Goal: Task Accomplishment & Management: Use online tool/utility

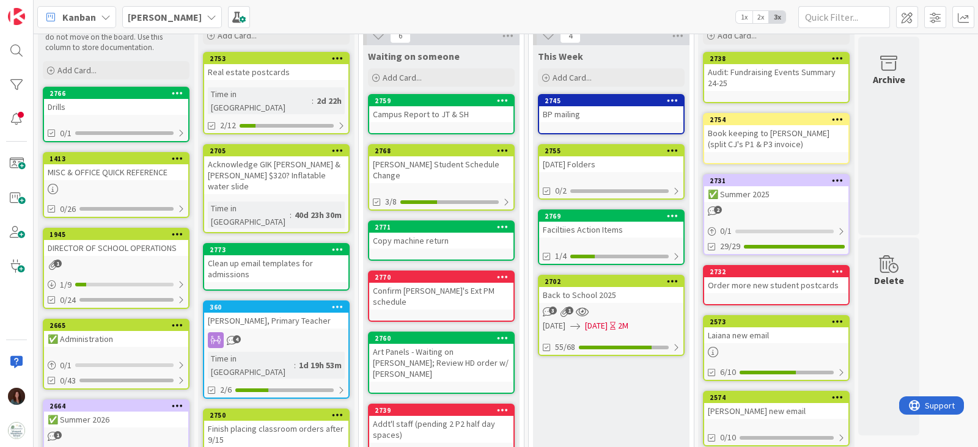
scroll to position [76, 0]
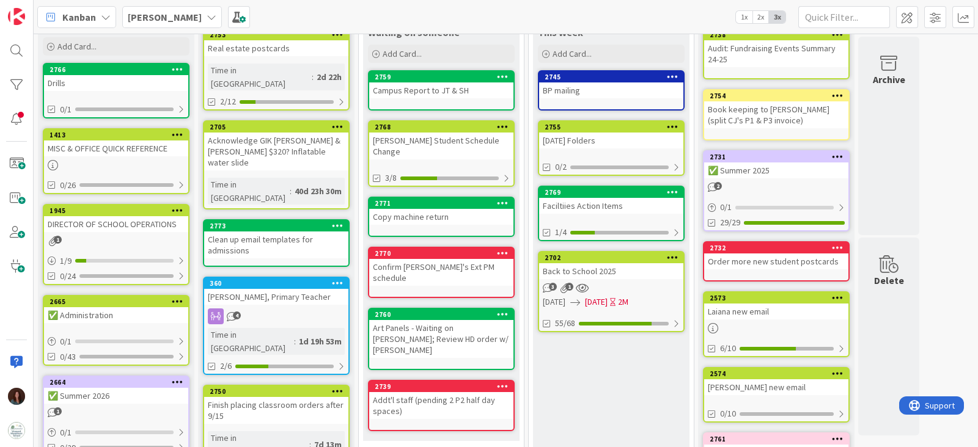
click at [612, 265] on div "Back to School 2025" at bounding box center [611, 271] width 144 height 16
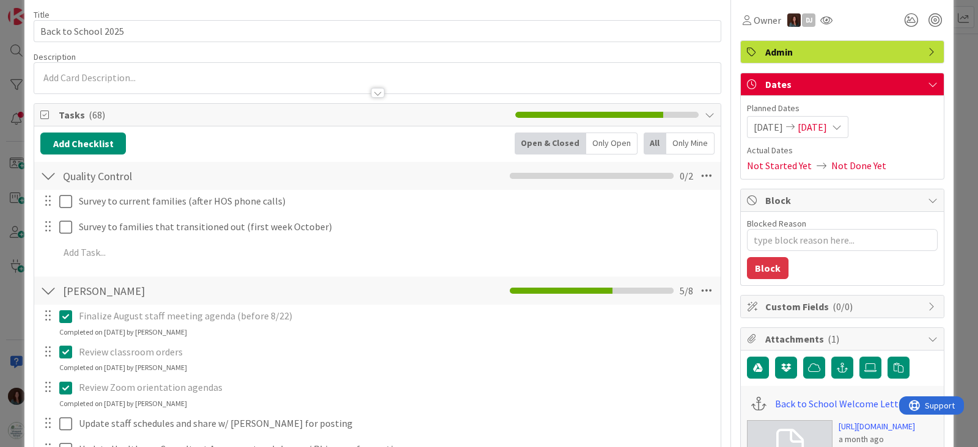
type textarea "x"
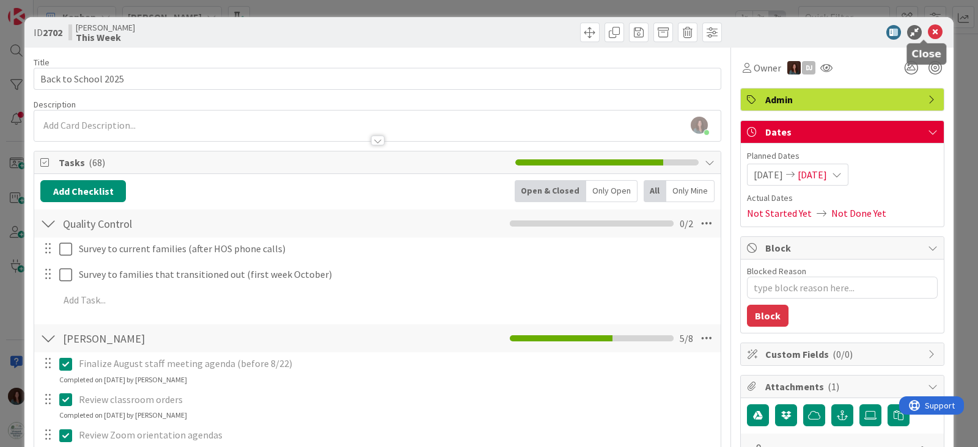
click at [927, 32] on icon at bounding box center [934, 32] width 15 height 15
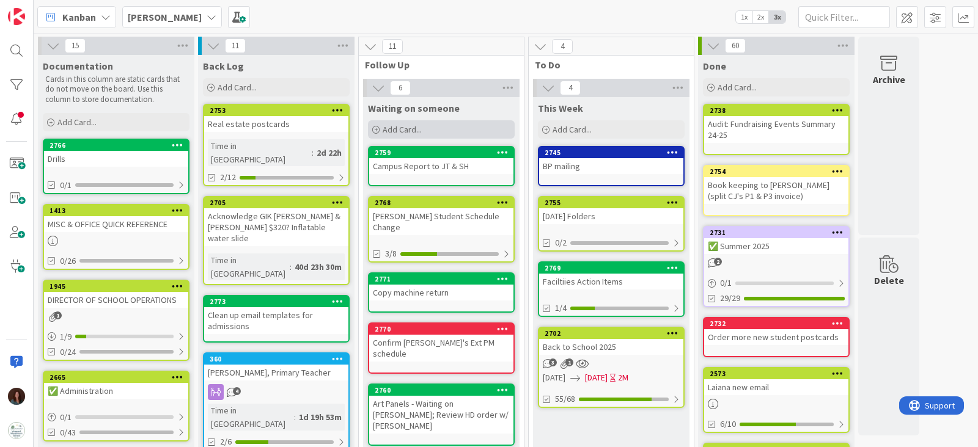
click at [464, 126] on div "Add Card..." at bounding box center [441, 129] width 147 height 18
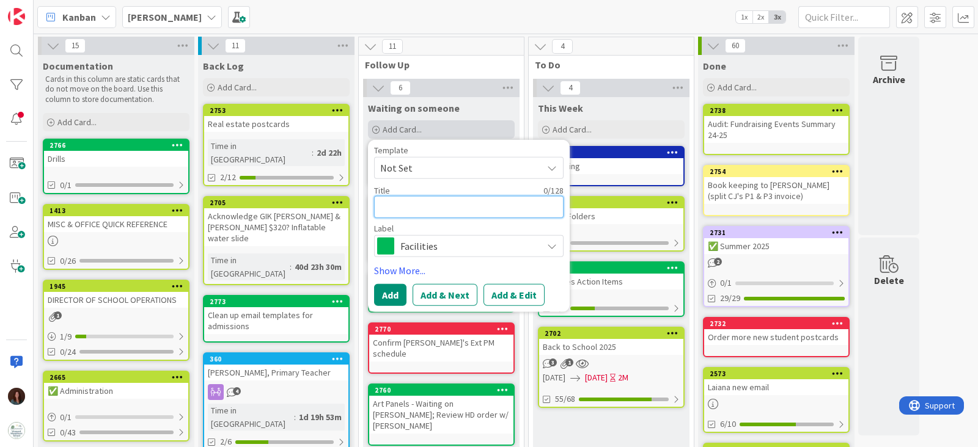
type textarea "G"
type textarea "x"
type textarea "Gi"
type textarea "x"
type textarea "Gis"
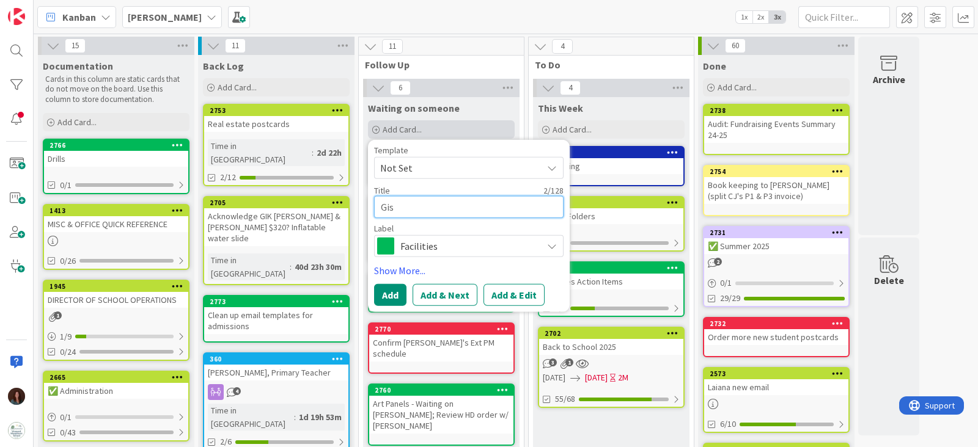
type textarea "x"
type textarea "[PERSON_NAME]"
type textarea "x"
type textarea "[PERSON_NAME]"
type textarea "x"
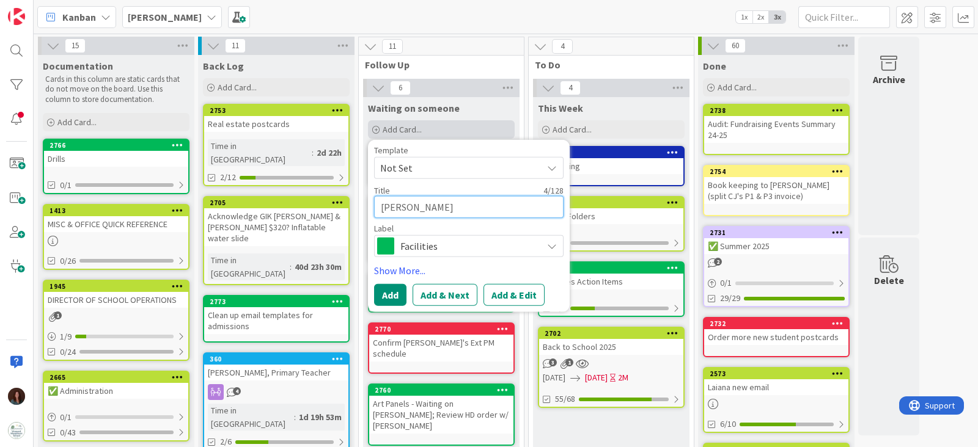
type textarea "[PERSON_NAME]"
type textarea "x"
type textarea "[PERSON_NAME]"
type textarea "x"
type textarea "[PERSON_NAME]"
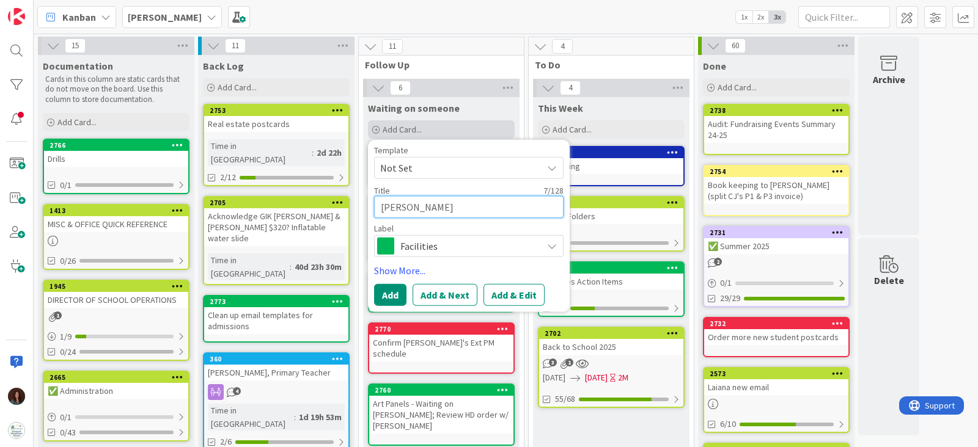
type textarea "x"
type textarea "[PERSON_NAME]"
type textarea "x"
type textarea "[PERSON_NAME] has"
type textarea "x"
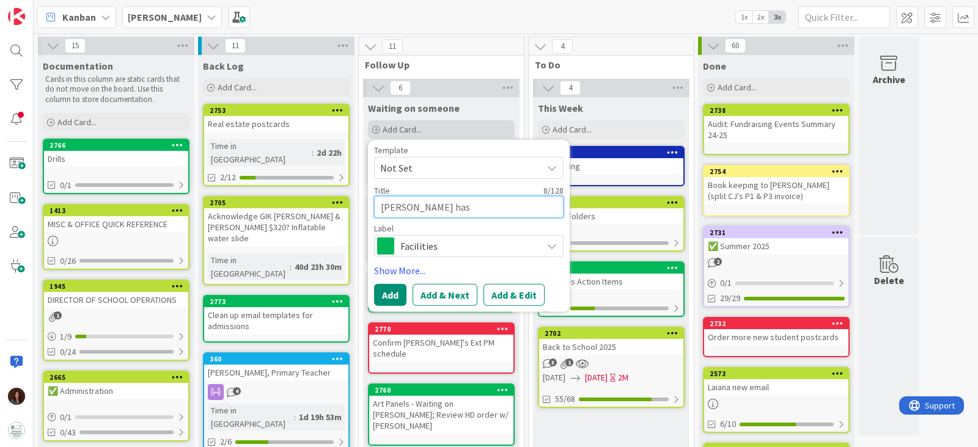
type textarea "[PERSON_NAME] has"
type textarea "x"
type textarea "[PERSON_NAME] has 2"
type textarea "x"
type textarea "[PERSON_NAME] has 2"
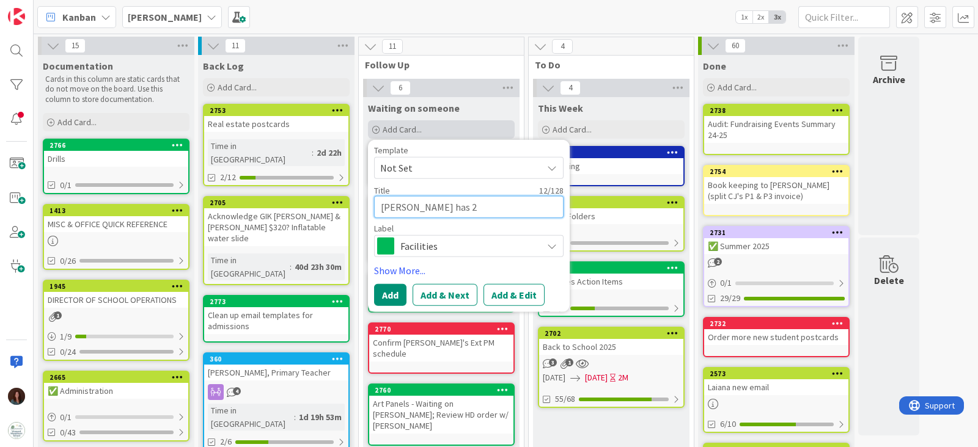
type textarea "x"
type textarea "[PERSON_NAME] has 2 R"
type textarea "x"
type textarea "[PERSON_NAME] has 2 Re"
type textarea "x"
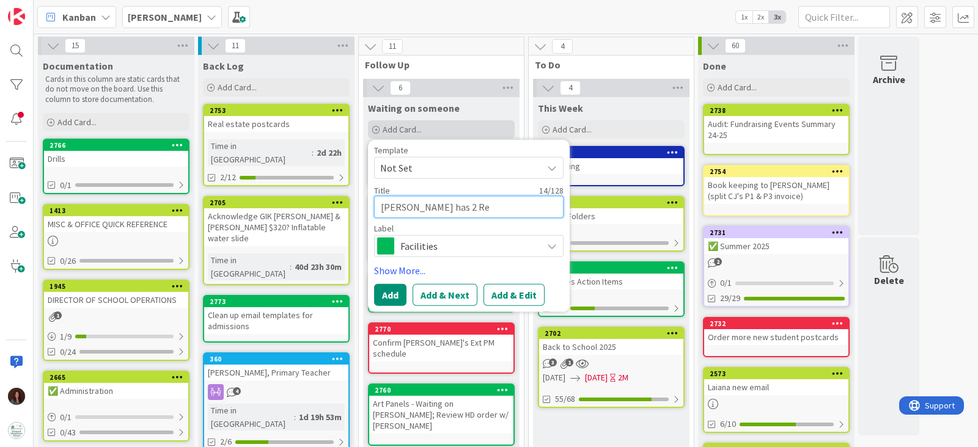
type textarea "[PERSON_NAME] has 2 Rem"
type textarea "x"
type textarea "[PERSON_NAME] has 2 Remi"
type textarea "x"
type textarea "[PERSON_NAME] has 2 Remin"
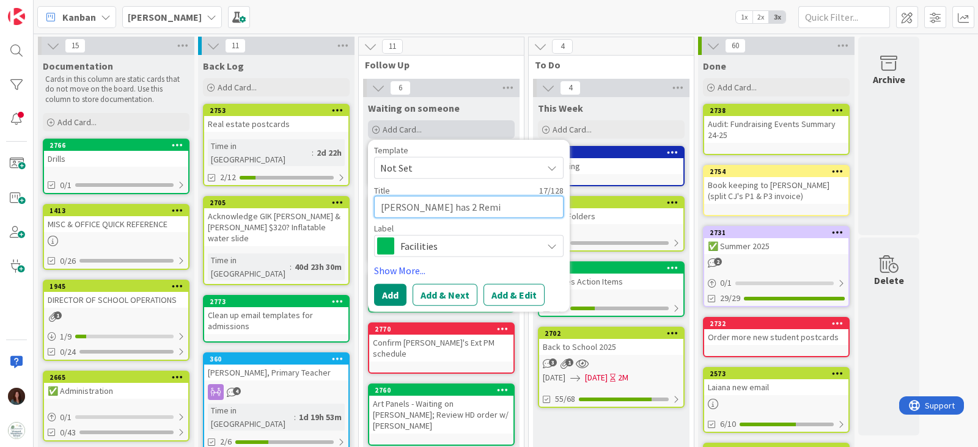
type textarea "x"
type textarea "[PERSON_NAME] has 2 Remind"
type textarea "x"
type textarea "[PERSON_NAME] has 2 Remind"
type textarea "x"
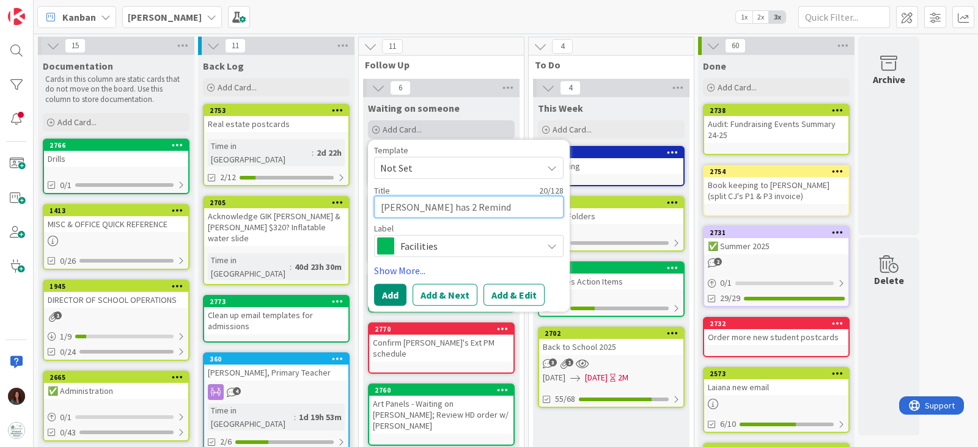
type textarea "[PERSON_NAME] has 2 Remind a"
type textarea "x"
type textarea "[PERSON_NAME] has 2 Remind ac"
type textarea "x"
type textarea "[PERSON_NAME] has 2 Remind acc"
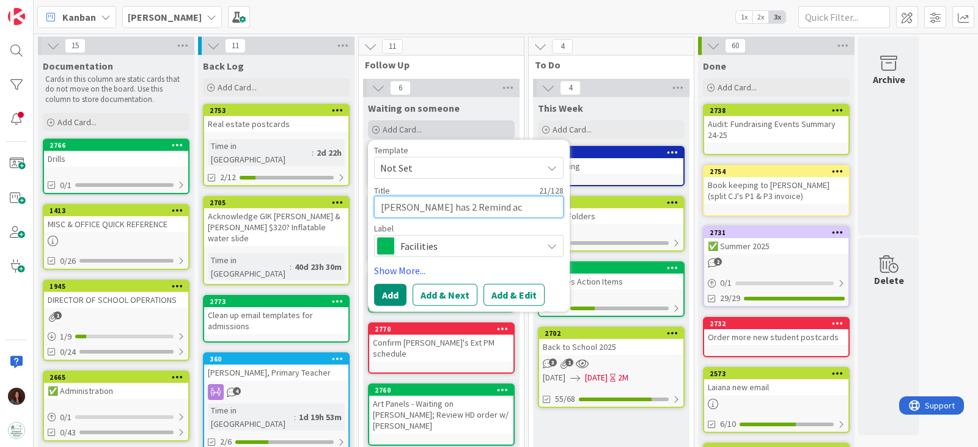
type textarea "x"
type textarea "[PERSON_NAME] has 2 Remind acco"
type textarea "x"
type textarea "[PERSON_NAME] has 2 Remind accou"
type textarea "x"
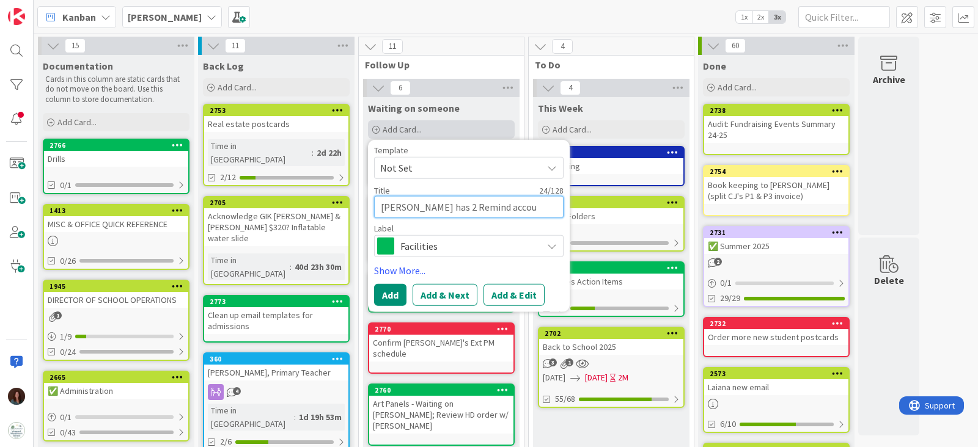
type textarea "[PERSON_NAME] has 2 Remind accoun"
type textarea "x"
type textarea "[PERSON_NAME] has 2 Remind account"
type textarea "x"
type textarea "[PERSON_NAME] has 2 Remind accounts"
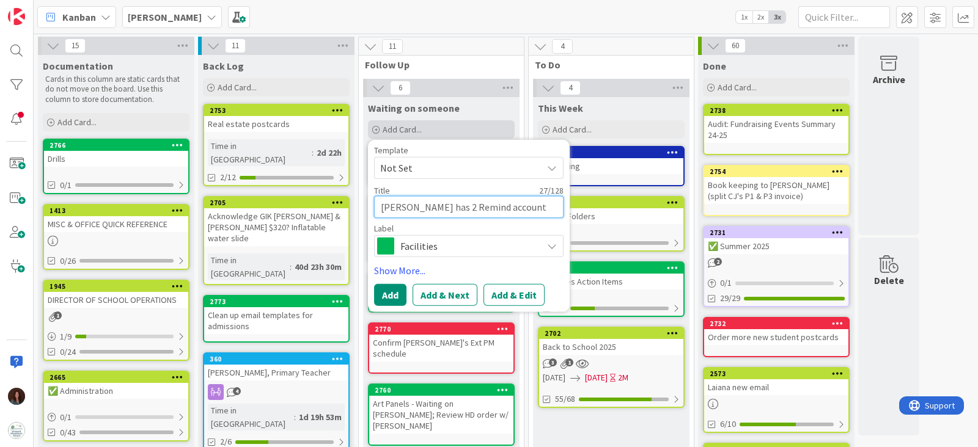
type textarea "x"
type textarea "[PERSON_NAME] has 2 Remind accounts,"
type textarea "x"
type textarea "[PERSON_NAME] has 2 Remind accounts,"
type textarea "x"
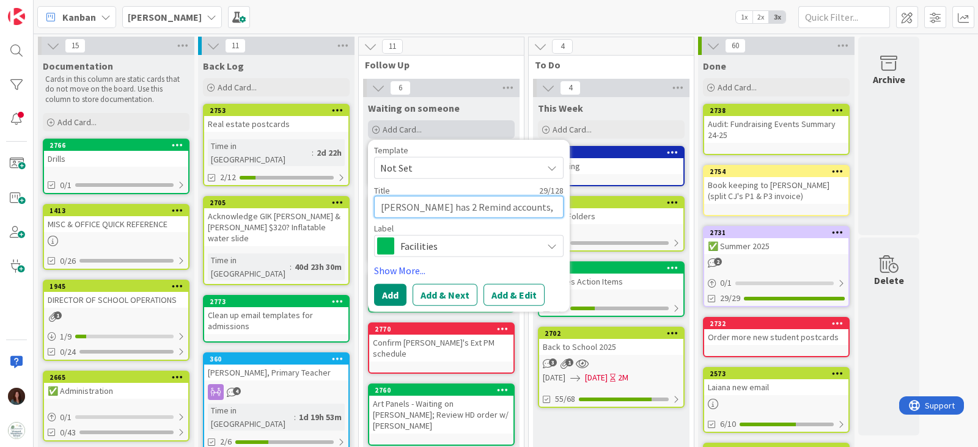
type textarea "[PERSON_NAME] has 2 Remind accounts, n"
type textarea "x"
type textarea "[PERSON_NAME] has 2 Remind accounts, ne"
type textarea "x"
type textarea "[PERSON_NAME] has 2 Remind accounts, nee"
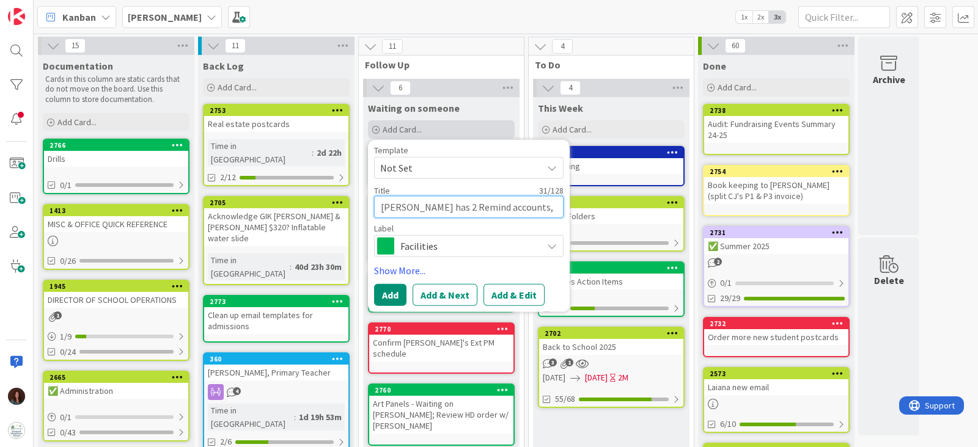
type textarea "x"
type textarea "[PERSON_NAME] has 2 Remind accounts, need"
type textarea "x"
type textarea "[PERSON_NAME] has 2 Remind accounts, need"
type textarea "x"
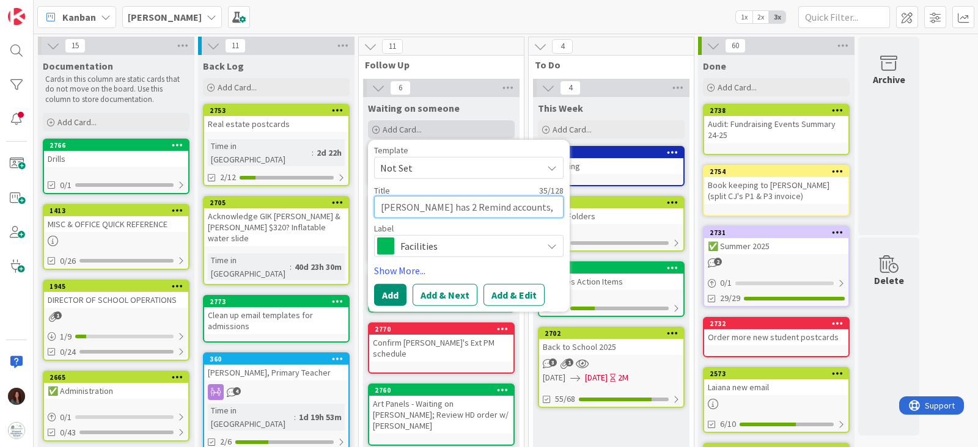
type textarea "[PERSON_NAME] has 2 Remind accounts, need t"
type textarea "x"
type textarea "[PERSON_NAME] has 2 Remind accounts, need to"
type textarea "x"
type textarea "[PERSON_NAME] has 2 Remind accounts, need to"
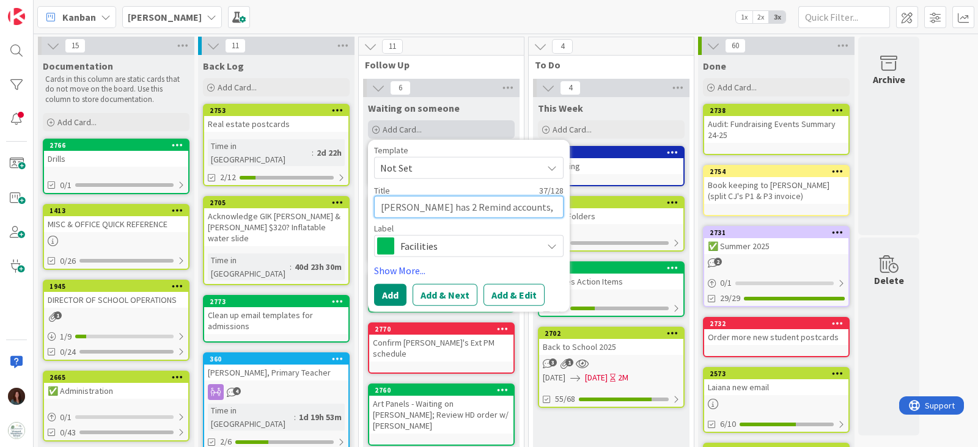
type textarea "x"
type textarea "[PERSON_NAME] has 2 Remind accounts, need to m"
type textarea "x"
type textarea "[PERSON_NAME] has 2 Remind accounts, need to me"
type textarea "x"
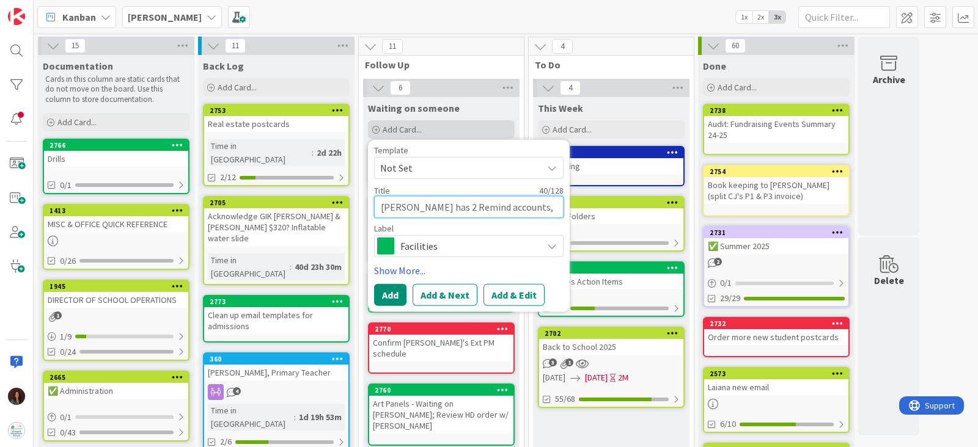
type textarea "[PERSON_NAME] has 2 Remind accounts, need to mer"
type textarea "x"
type textarea "[PERSON_NAME] has 2 Remind accounts, need to merg"
type textarea "x"
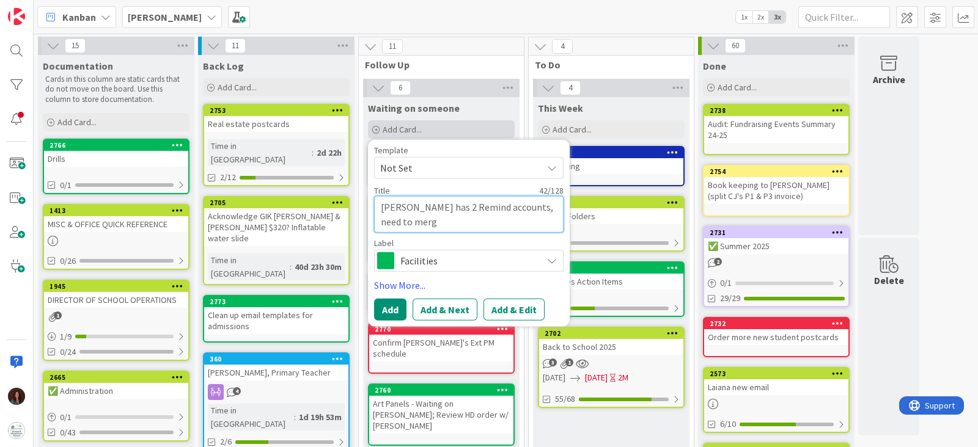
type textarea "[PERSON_NAME] has 2 Remind accounts, need to merge"
type textarea "x"
type textarea "[PERSON_NAME] has 2 Remind accounts, need to merge"
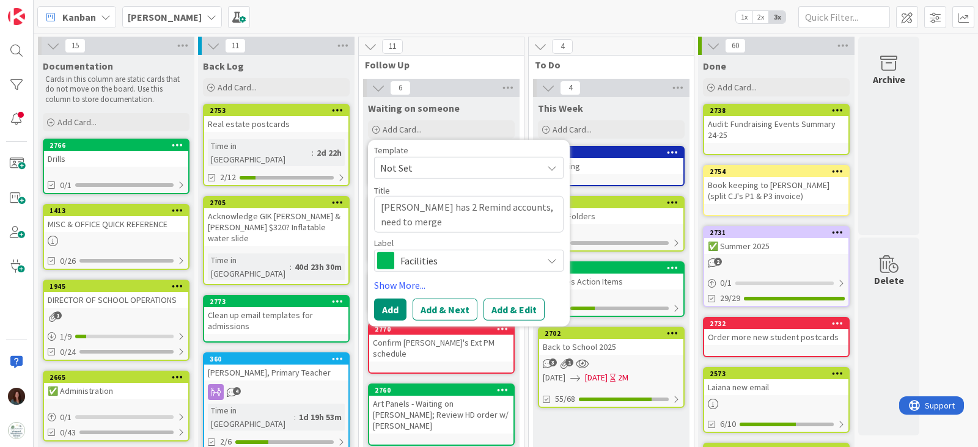
click at [464, 261] on span "Facilities" at bounding box center [468, 260] width 136 height 17
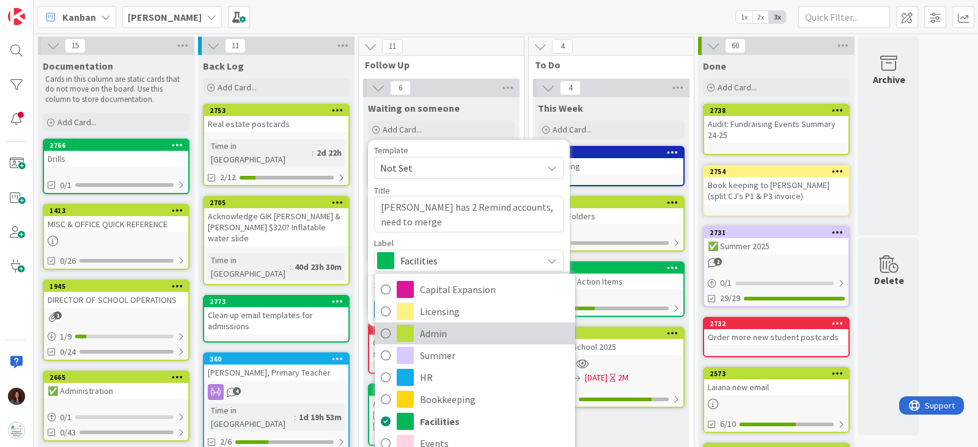
click at [485, 340] on span "Admin" at bounding box center [494, 333] width 149 height 18
type textarea "x"
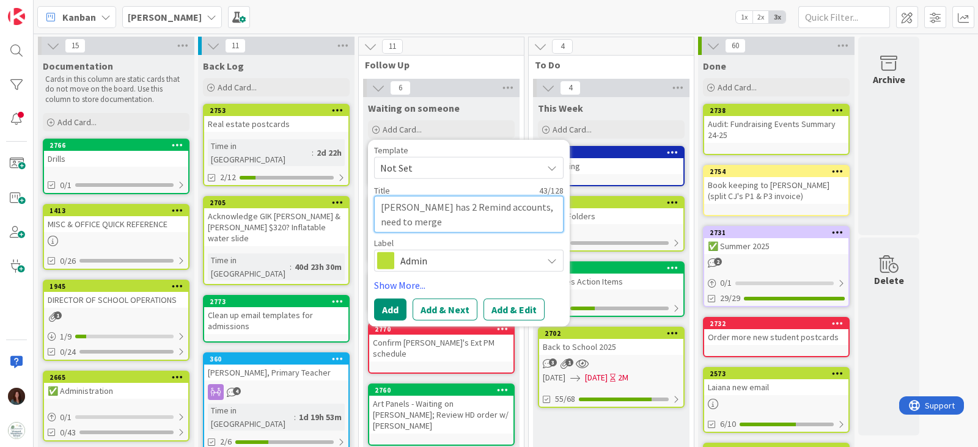
click at [416, 213] on textarea "[PERSON_NAME] has 2 Remind accounts, need to merge" at bounding box center [468, 214] width 189 height 37
click at [388, 309] on button "Add" at bounding box center [390, 309] width 32 height 22
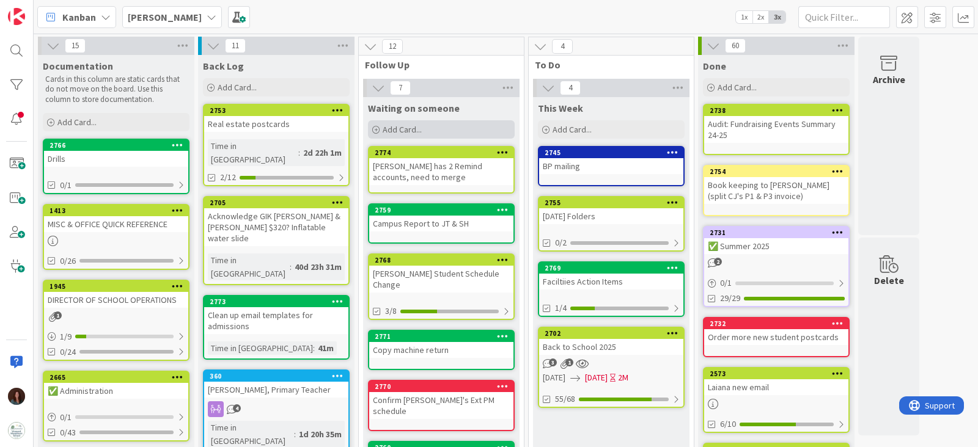
click at [441, 133] on div "Add Card..." at bounding box center [441, 129] width 147 height 18
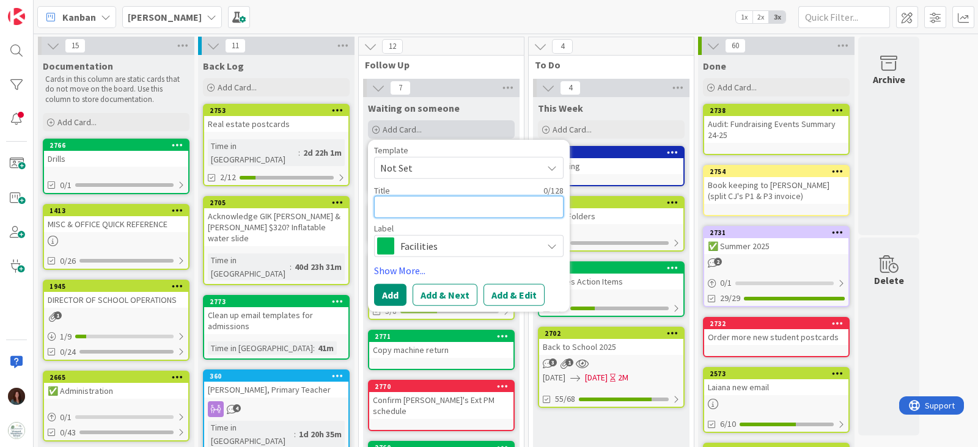
type textarea "F"
type textarea "x"
type textarea "Fe"
type textarea "x"
type textarea "Fel"
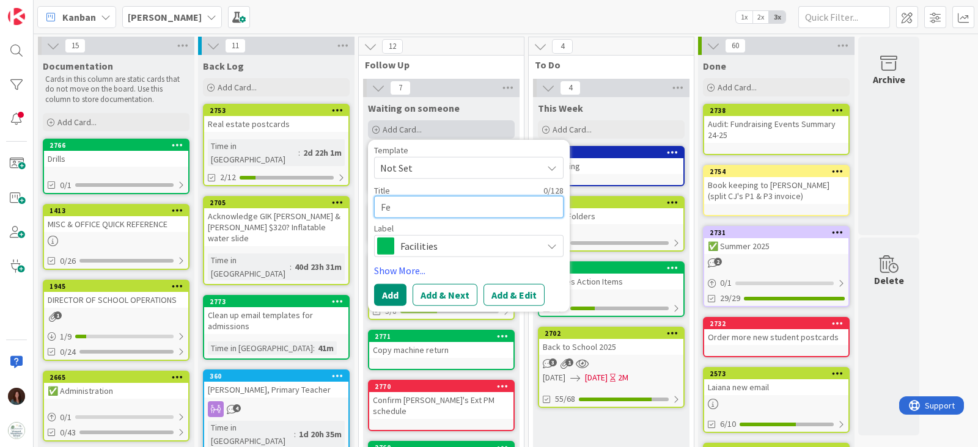
type textarea "x"
type textarea "Feli"
type textarea "x"
type textarea "Felic"
type textarea "x"
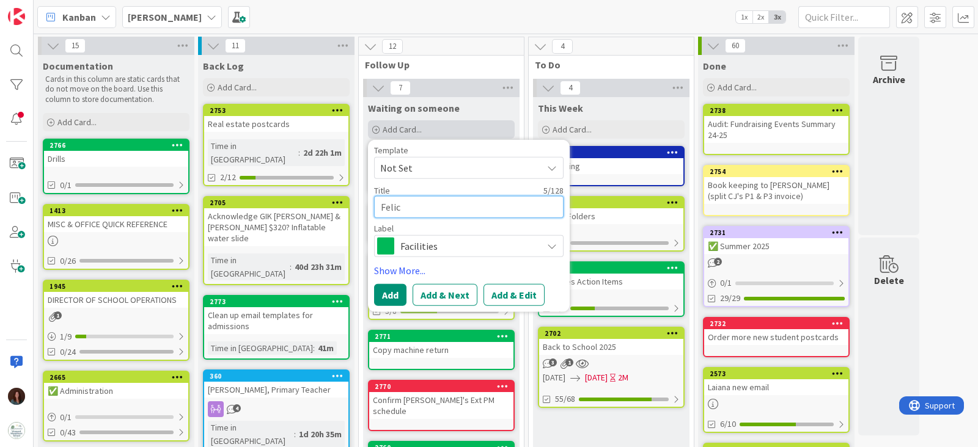
type textarea "Felici"
type textarea "x"
type textarea "[PERSON_NAME]"
type textarea "x"
type textarea "[PERSON_NAME]"
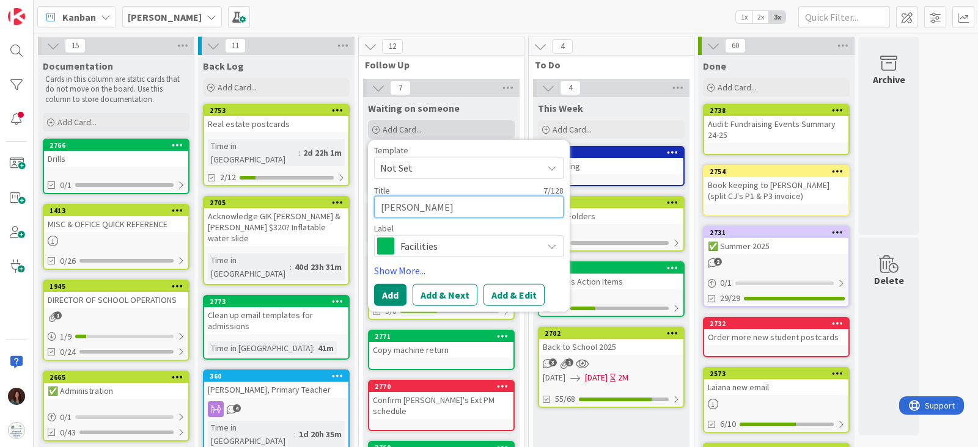
type textarea "x"
type textarea "[PERSON_NAME]"
type textarea "x"
type textarea "[PERSON_NAME]"
type textarea "x"
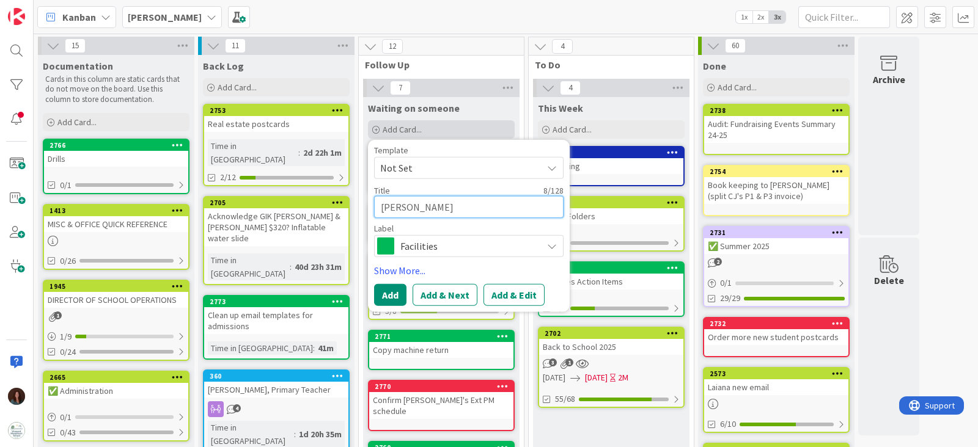
type textarea "[PERSON_NAME] has"
type textarea "x"
type textarea "[PERSON_NAME] has"
type textarea "x"
type textarea "[PERSON_NAME] has p"
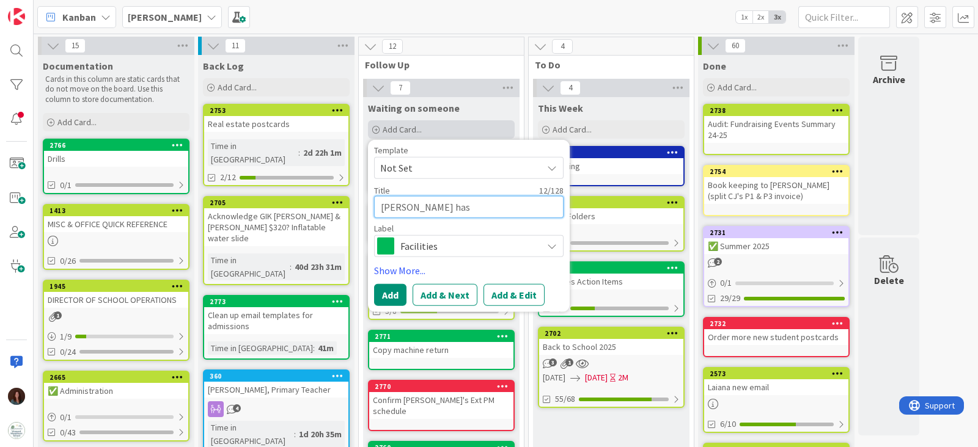
type textarea "x"
type textarea "[PERSON_NAME] has pa"
type textarea "x"
type textarea "[PERSON_NAME] has par"
type textarea "x"
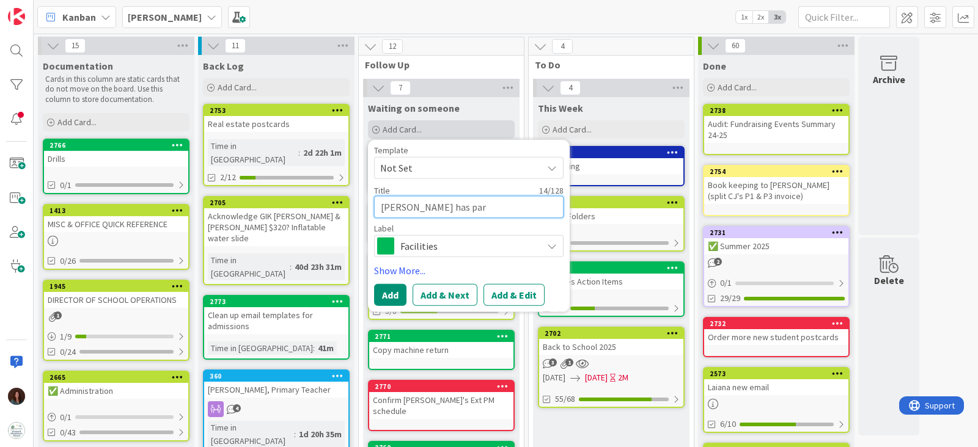
type textarea "[PERSON_NAME] has [PERSON_NAME]"
type textarea "x"
type textarea "[PERSON_NAME] has paren"
type textarea "x"
type textarea "[PERSON_NAME] has parent"
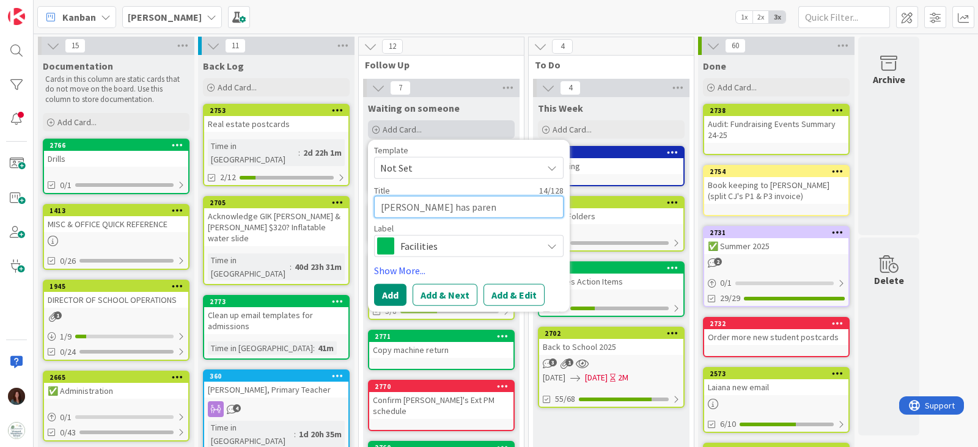
type textarea "x"
type textarea "[PERSON_NAME] has parent"
type textarea "x"
type textarea "[PERSON_NAME] has parent a"
type textarea "x"
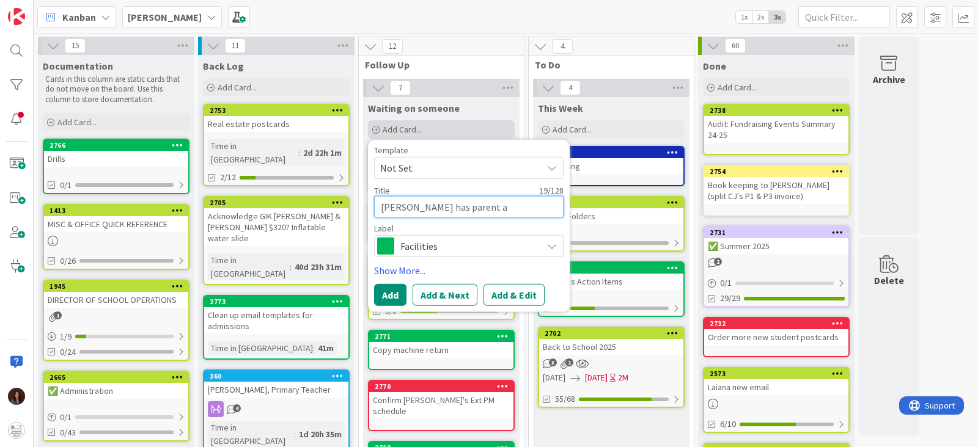
type textarea "[PERSON_NAME] has parent ac"
type textarea "x"
type textarea "[PERSON_NAME] has parent acc"
type textarea "x"
type textarea "[PERSON_NAME] has parent acco"
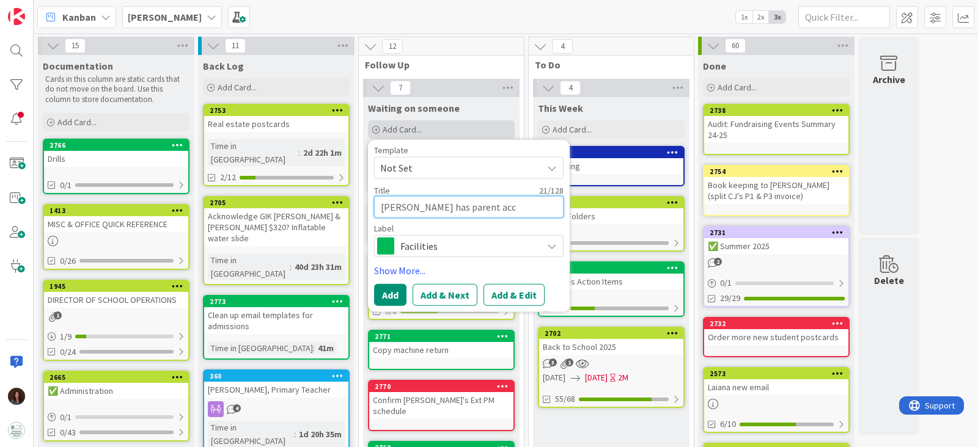
type textarea "x"
type textarea "[PERSON_NAME] has parent accou"
type textarea "x"
type textarea "[PERSON_NAME] has parent accoun"
type textarea "x"
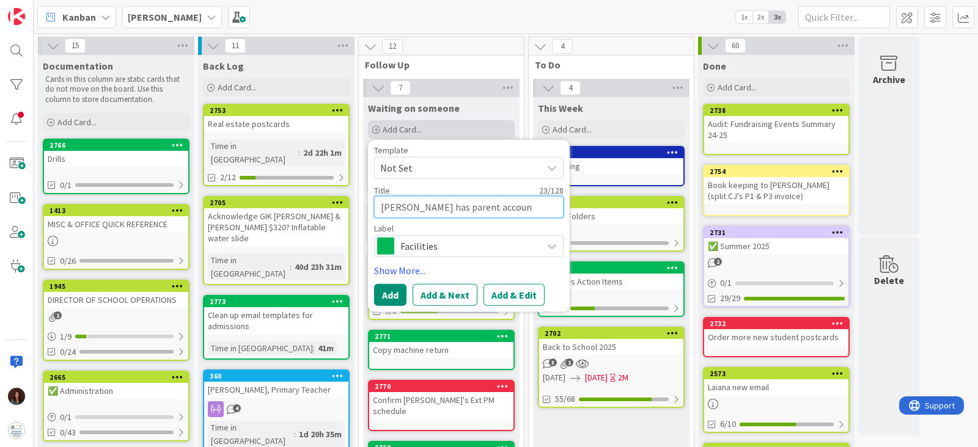
type textarea "[PERSON_NAME] has parent account"
type textarea "x"
type textarea "[PERSON_NAME] has parent account"
type textarea "x"
type textarea "[PERSON_NAME] has parent account i"
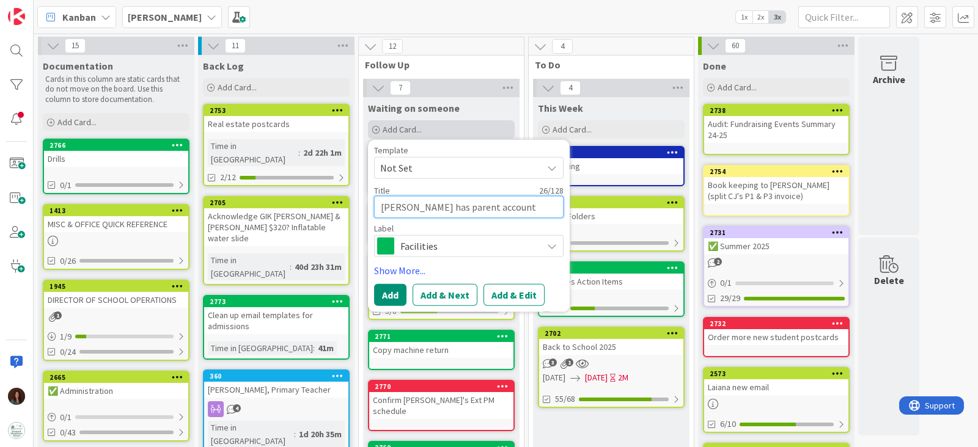
type textarea "x"
type textarea "[PERSON_NAME] has parent account in"
type textarea "x"
type textarea "[PERSON_NAME] has parent account in"
type textarea "x"
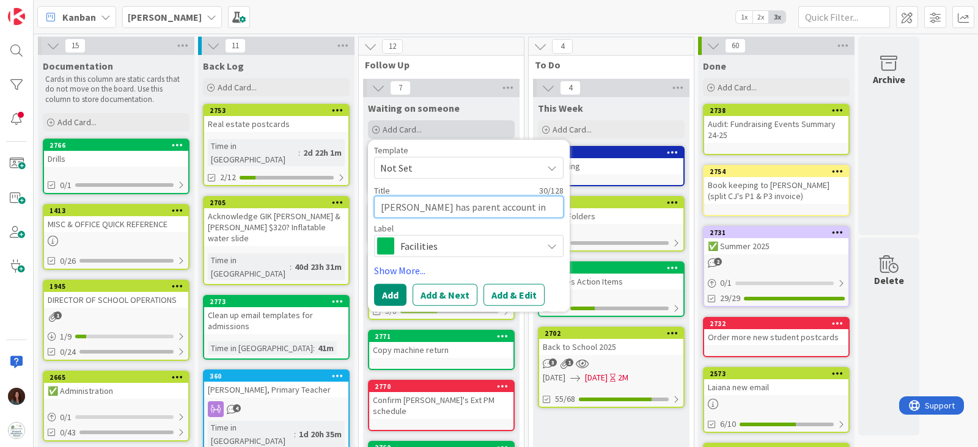
type textarea "[PERSON_NAME] has parent account in R"
type textarea "x"
type textarea "[PERSON_NAME] has parent account in Re"
type textarea "x"
type textarea "[PERSON_NAME] has parent account in Rem"
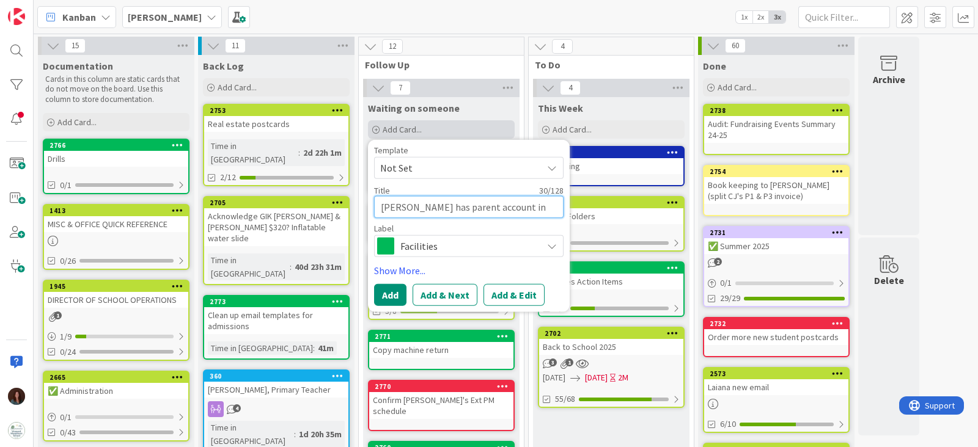
type textarea "x"
type textarea "[PERSON_NAME] has parent account in Remi"
type textarea "x"
type textarea "[PERSON_NAME] has parent account in Remin"
type textarea "x"
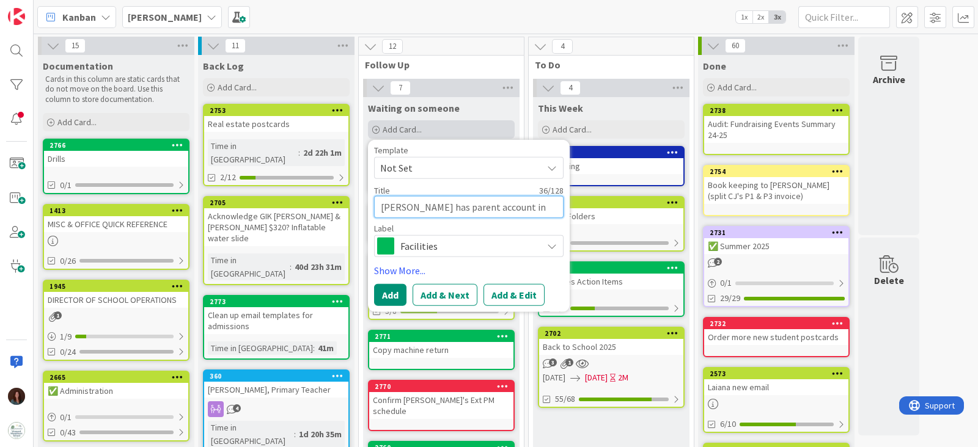
type textarea "[PERSON_NAME] has parent account in Remind"
type textarea "x"
type textarea "[PERSON_NAME] has parent account in Remind,"
type textarea "x"
type textarea "[PERSON_NAME] has parent account in Remind,"
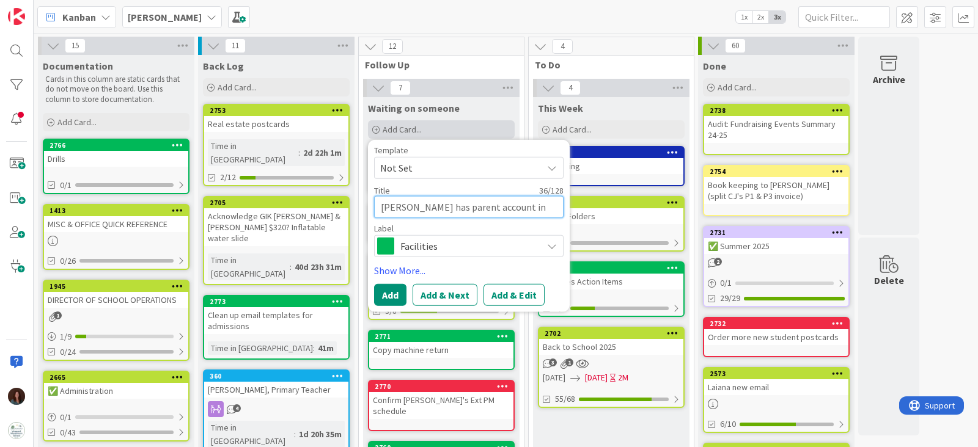
type textarea "x"
paste textarea "[PERSON_NAME] has 2 Remind accounts, need to merge"
type textarea "[PERSON_NAME] has parent account in Remind, [PERSON_NAME] has 2 Remind accounts…"
type textarea "x"
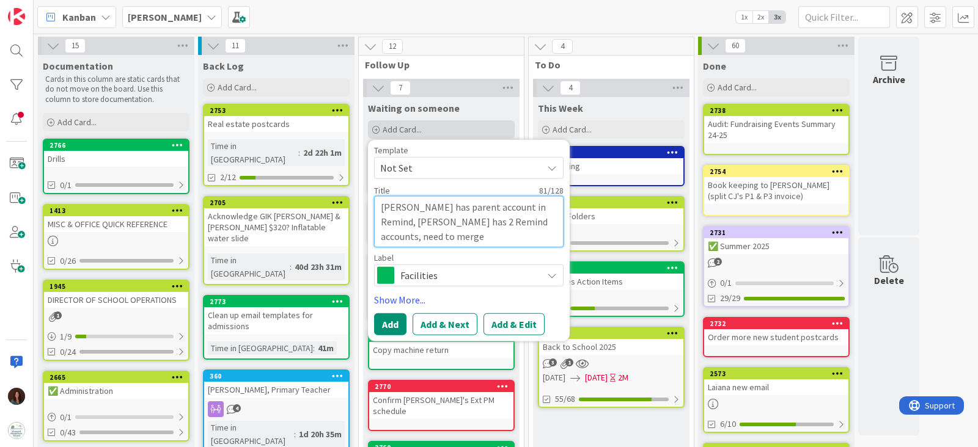
type textarea "[PERSON_NAME] has parent account in Remind, [PERSON_NAME] has 2 Remind accounts…"
type textarea "x"
drag, startPoint x: 507, startPoint y: 220, endPoint x: 296, endPoint y: 225, distance: 210.8
click at [507, 224] on textarea "[PERSON_NAME] has parent account in Remind, [PERSON_NAME] has 2 Remind accounts…" at bounding box center [468, 221] width 189 height 51
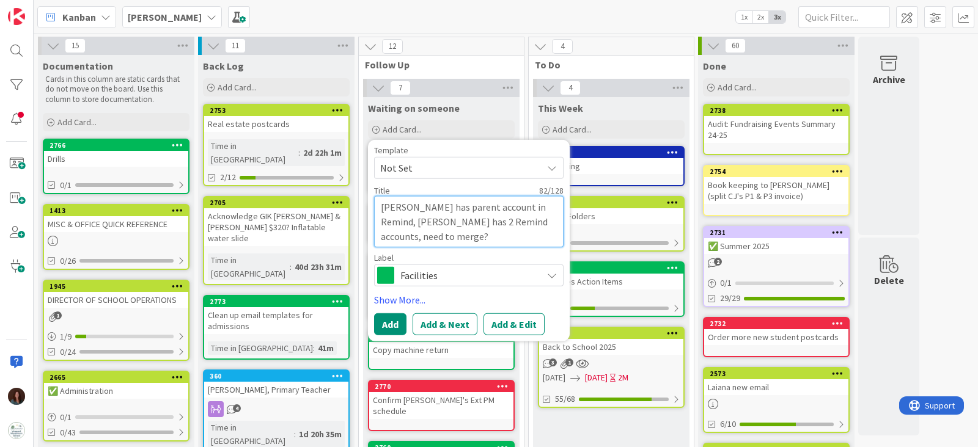
drag, startPoint x: 505, startPoint y: 221, endPoint x: 369, endPoint y: 221, distance: 135.6
click at [369, 221] on div "Template Not Set Title 82 / 128 [PERSON_NAME] has parent account in Remind, [PE…" at bounding box center [469, 241] width 202 height 202
type textarea "[PERSON_NAME] has parent account in Remind, need to merge?"
type textarea "x"
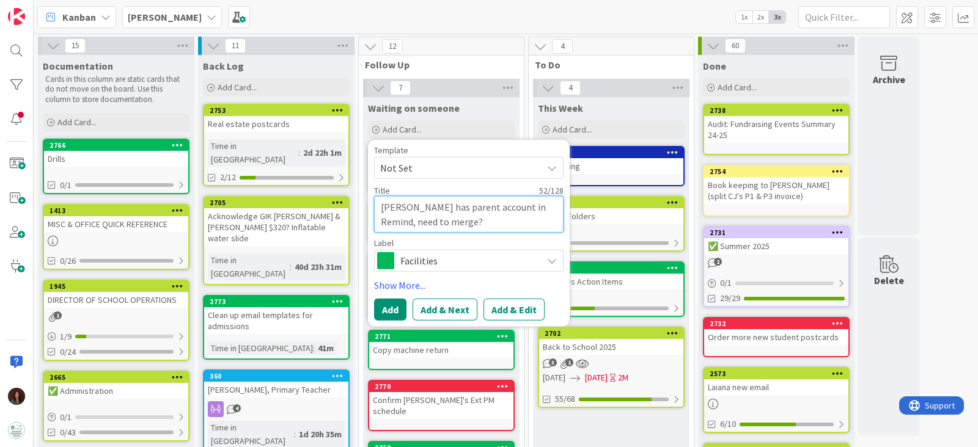
type textarea "[PERSON_NAME] has parent account in Remind, need to merge?"
click at [423, 261] on span "Facilities" at bounding box center [468, 260] width 136 height 17
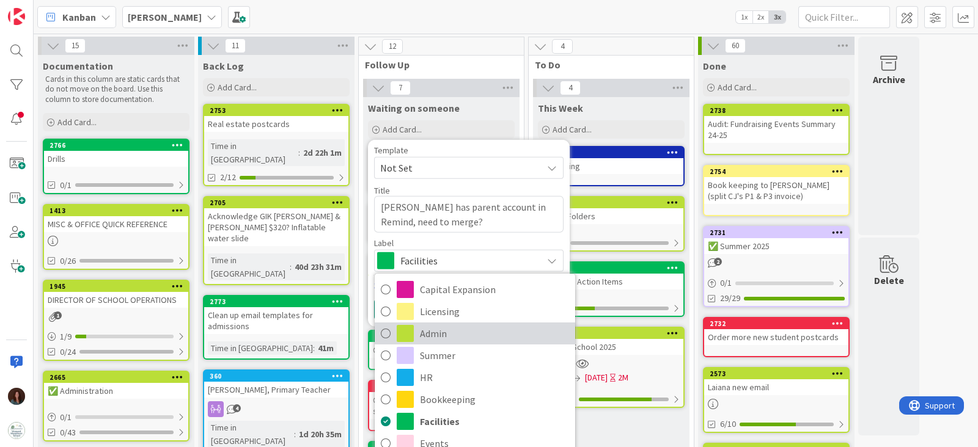
click at [452, 328] on span "Admin" at bounding box center [494, 333] width 149 height 18
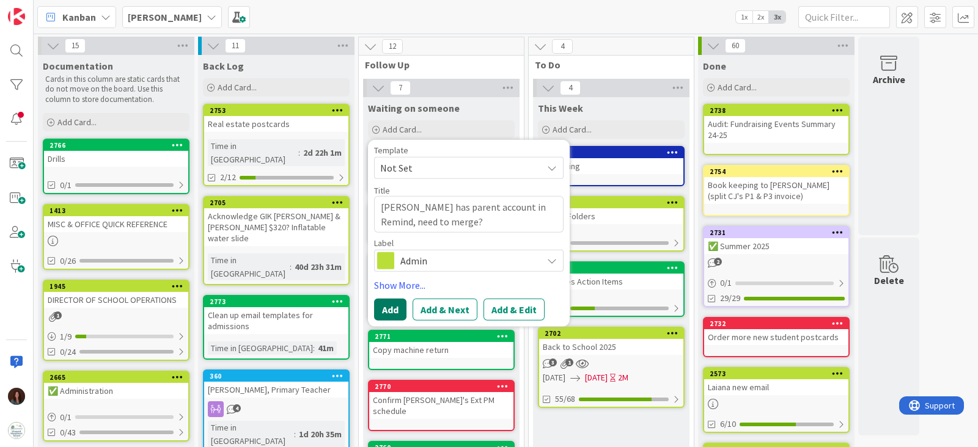
click at [391, 305] on button "Add" at bounding box center [390, 309] width 32 height 22
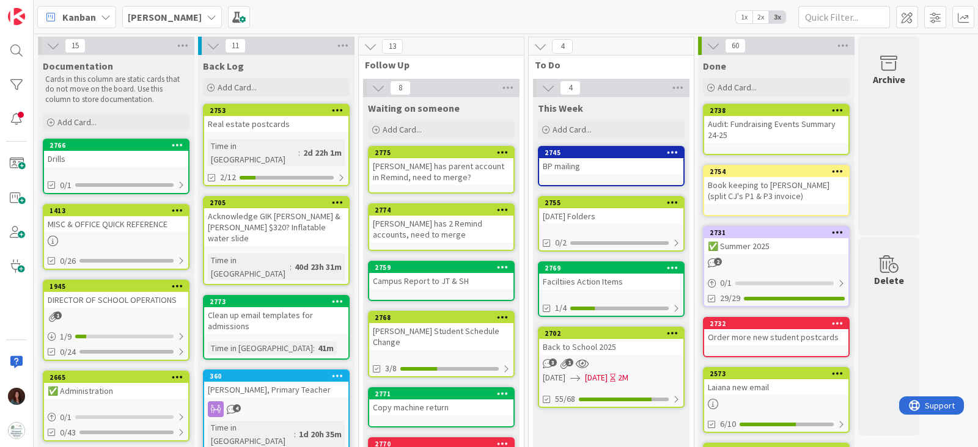
click at [613, 277] on div "Faciltiies Action Items" at bounding box center [611, 282] width 144 height 16
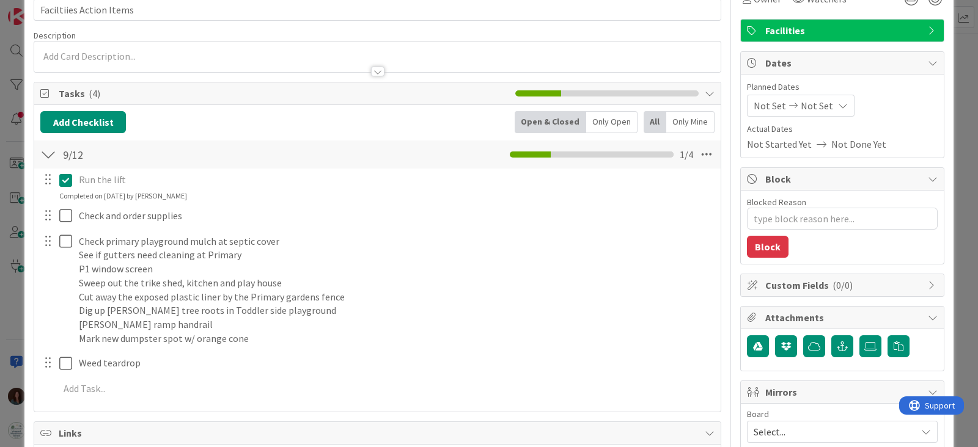
scroll to position [76, 0]
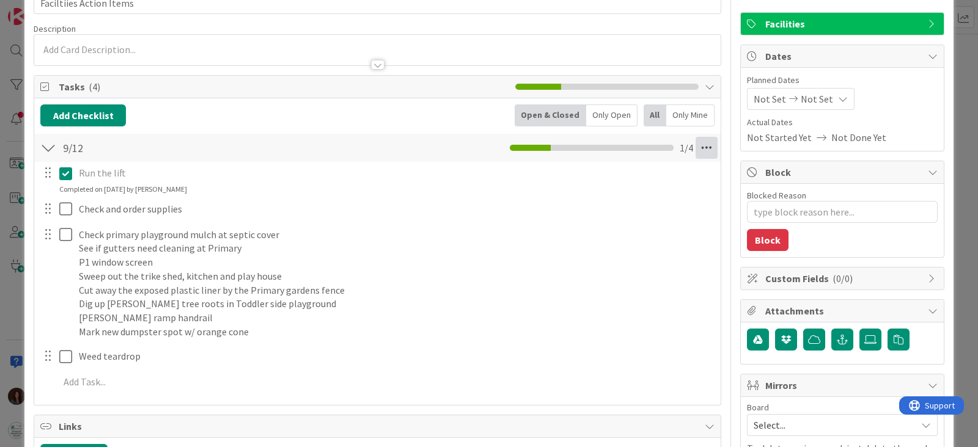
click at [695, 149] on icon at bounding box center [706, 148] width 22 height 22
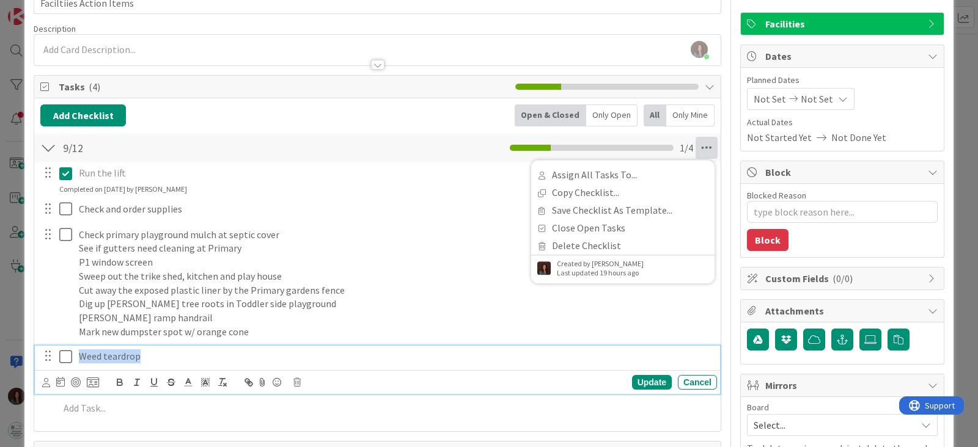
drag, startPoint x: 167, startPoint y: 357, endPoint x: 20, endPoint y: 175, distance: 234.6
click at [20, 174] on div "ID 2769 [PERSON_NAME] This Week Title 23 / 128 Faciltiies Action Items Descript…" at bounding box center [489, 223] width 978 height 447
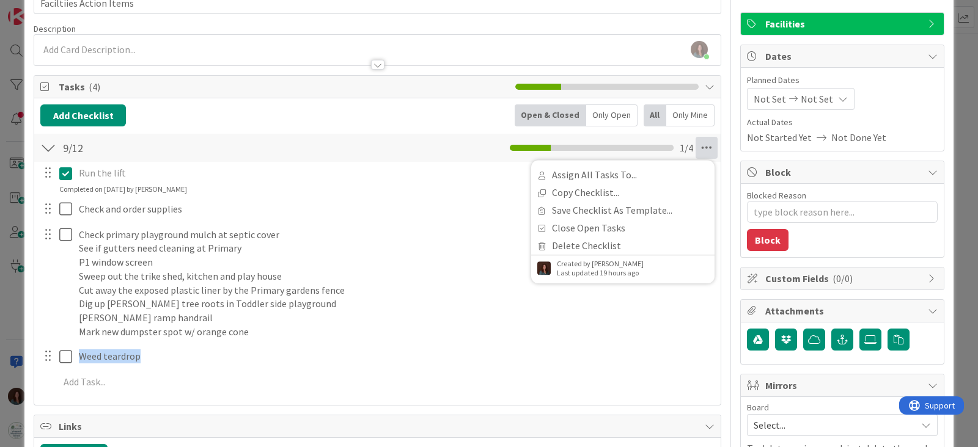
click at [700, 378] on div "Run the lift Update Cancel Completed on [DATE] by [PERSON_NAME] Check and order…" at bounding box center [377, 280] width 674 height 236
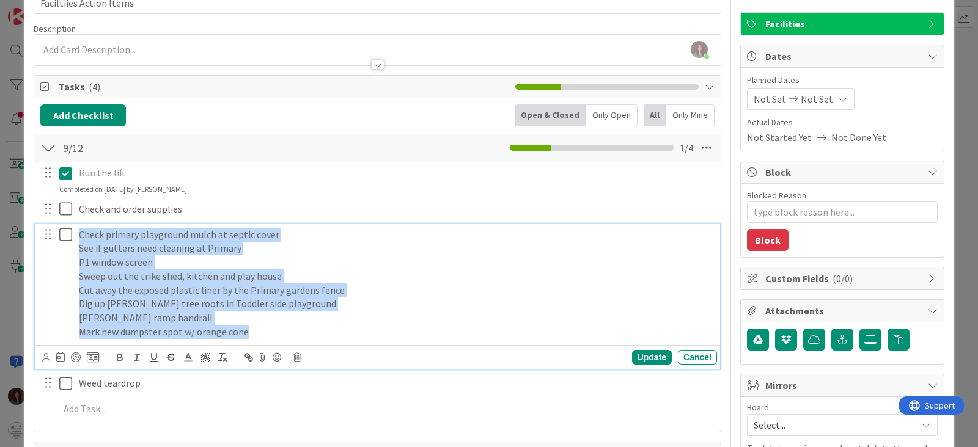
drag, startPoint x: 298, startPoint y: 325, endPoint x: 71, endPoint y: 233, distance: 244.5
click at [71, 233] on div "Check primary playground mulch at septic cover See if gutters need cleaning at …" at bounding box center [378, 283] width 677 height 119
copy div "Check primary playground mulch at septic cover See if gutters need cleaning at …"
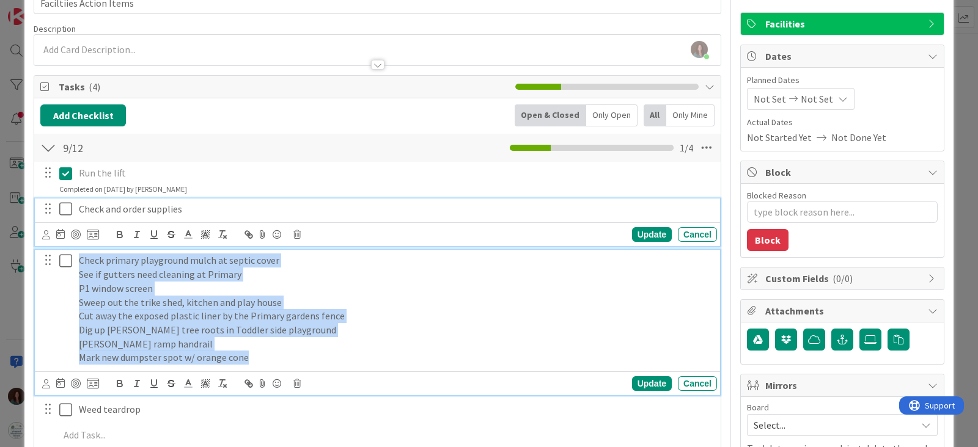
click at [67, 205] on icon at bounding box center [65, 209] width 13 height 15
type textarea "x"
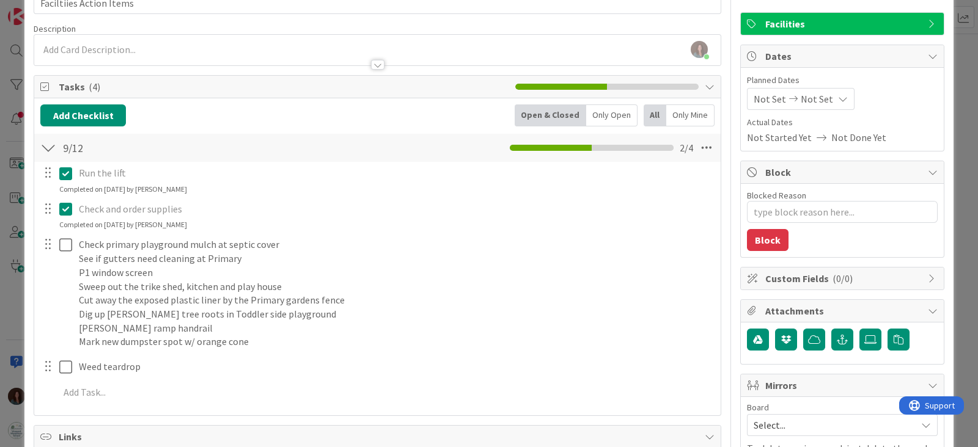
click at [411, 130] on div "Add Checklist Open & Closed Only Open All Only Mine 9/12 Checklist Name 4 / 64 …" at bounding box center [377, 256] width 674 height 305
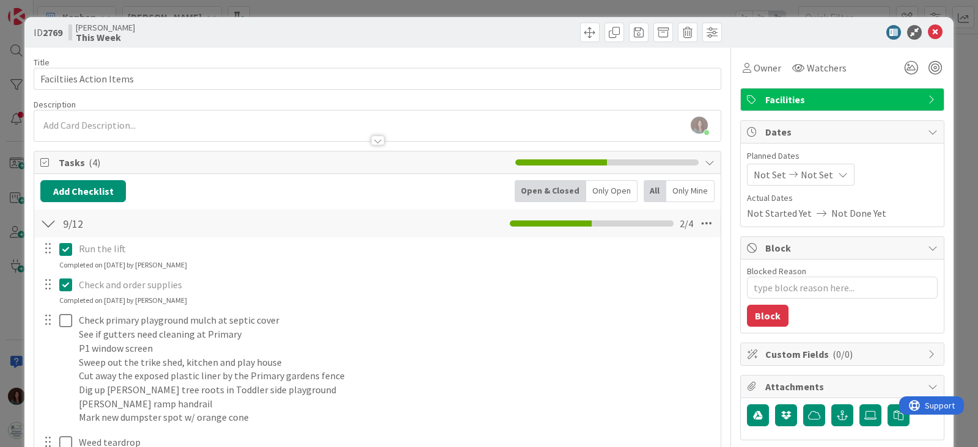
scroll to position [152, 0]
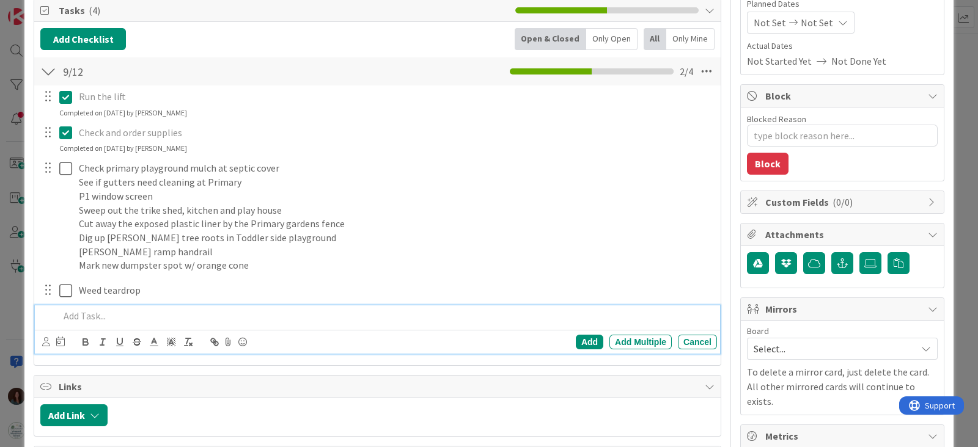
click at [144, 320] on p at bounding box center [385, 316] width 653 height 14
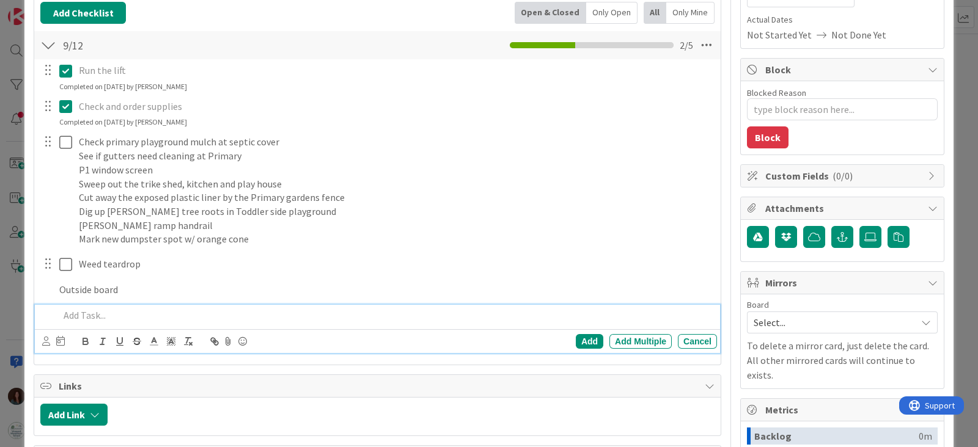
type textarea "x"
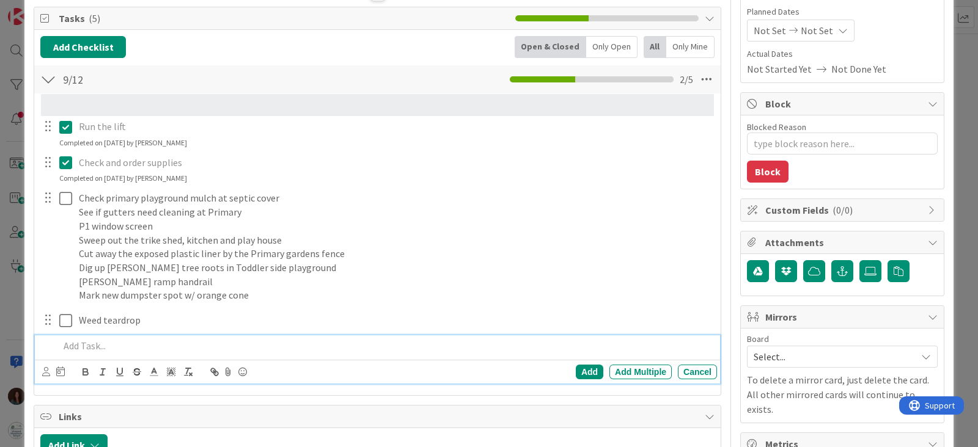
scroll to position [132, 0]
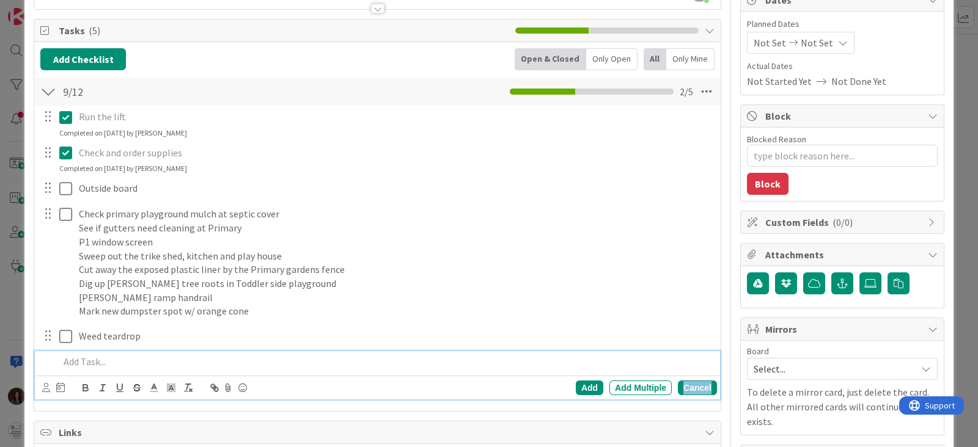
click at [693, 384] on div "Cancel" at bounding box center [697, 388] width 39 height 15
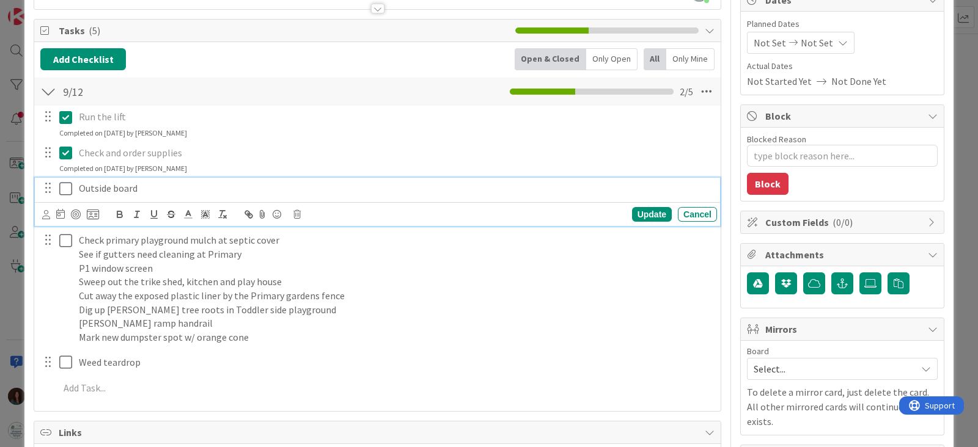
click at [62, 188] on icon at bounding box center [65, 188] width 13 height 15
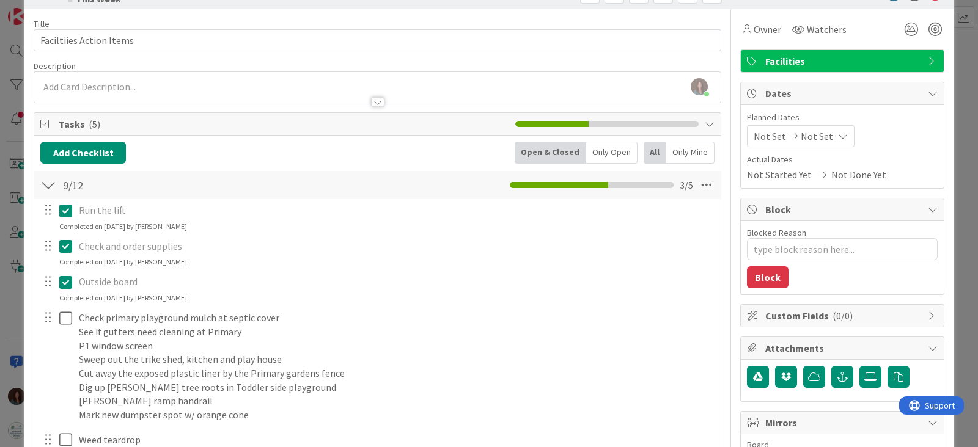
scroll to position [0, 0]
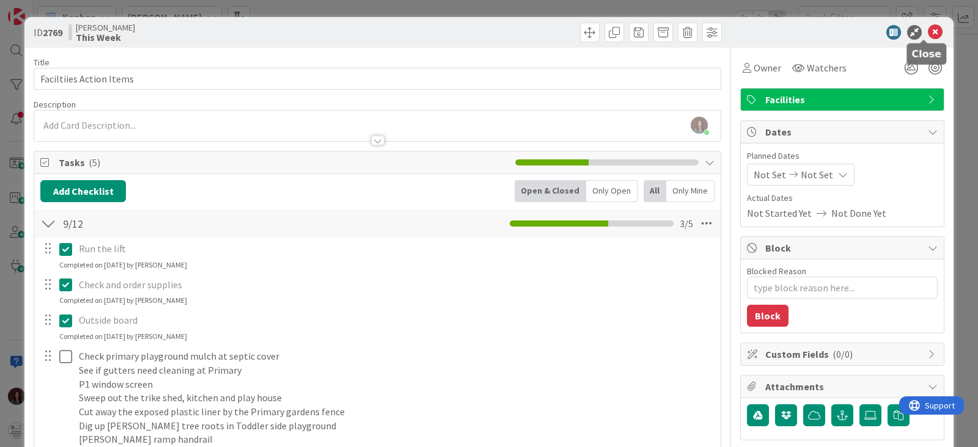
drag, startPoint x: 923, startPoint y: 30, endPoint x: 910, endPoint y: 108, distance: 78.6
click at [927, 30] on icon at bounding box center [934, 32] width 15 height 15
